Goal: Navigation & Orientation: Find specific page/section

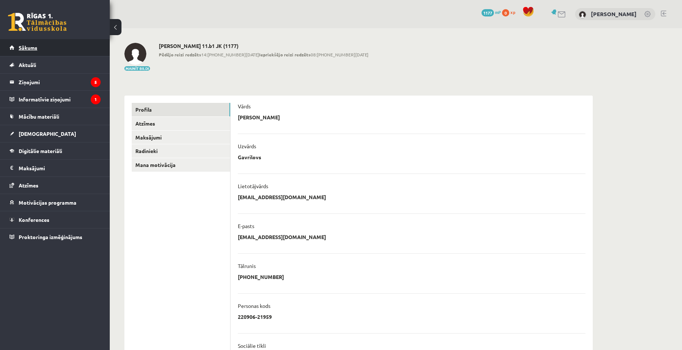
click at [71, 55] on link "Sākums" at bounding box center [55, 47] width 91 height 17
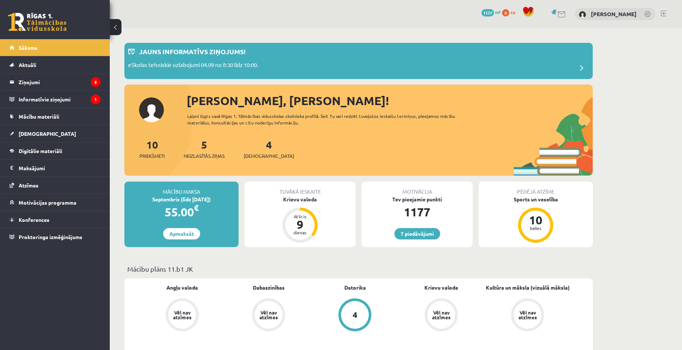
scroll to position [73, 0]
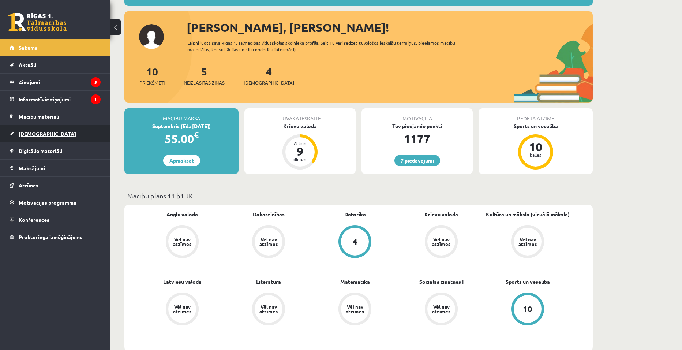
click at [35, 133] on span "[DEMOGRAPHIC_DATA]" at bounding box center [47, 133] width 57 height 7
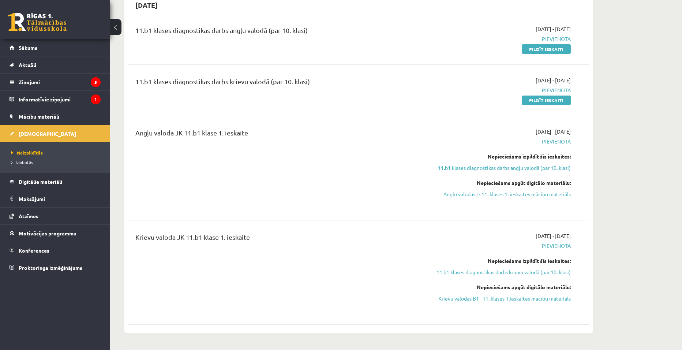
scroll to position [73, 0]
